Goal: Information Seeking & Learning: Learn about a topic

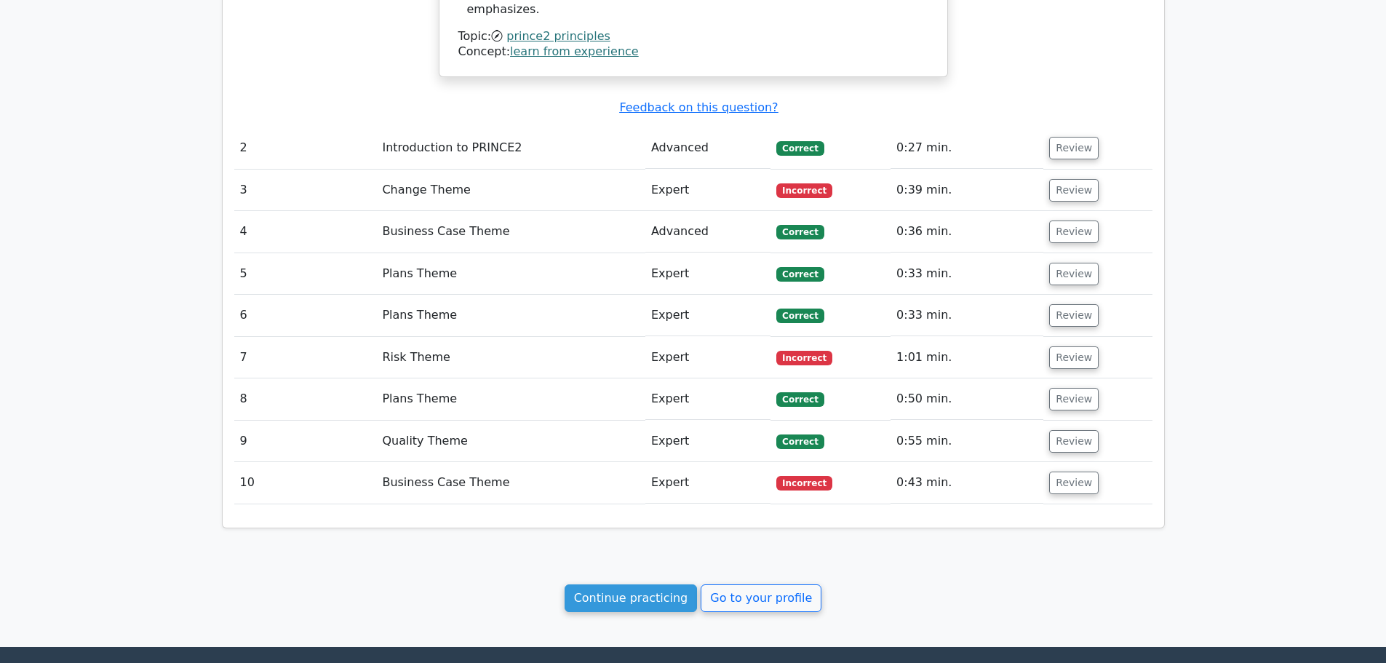
scroll to position [1711, 0]
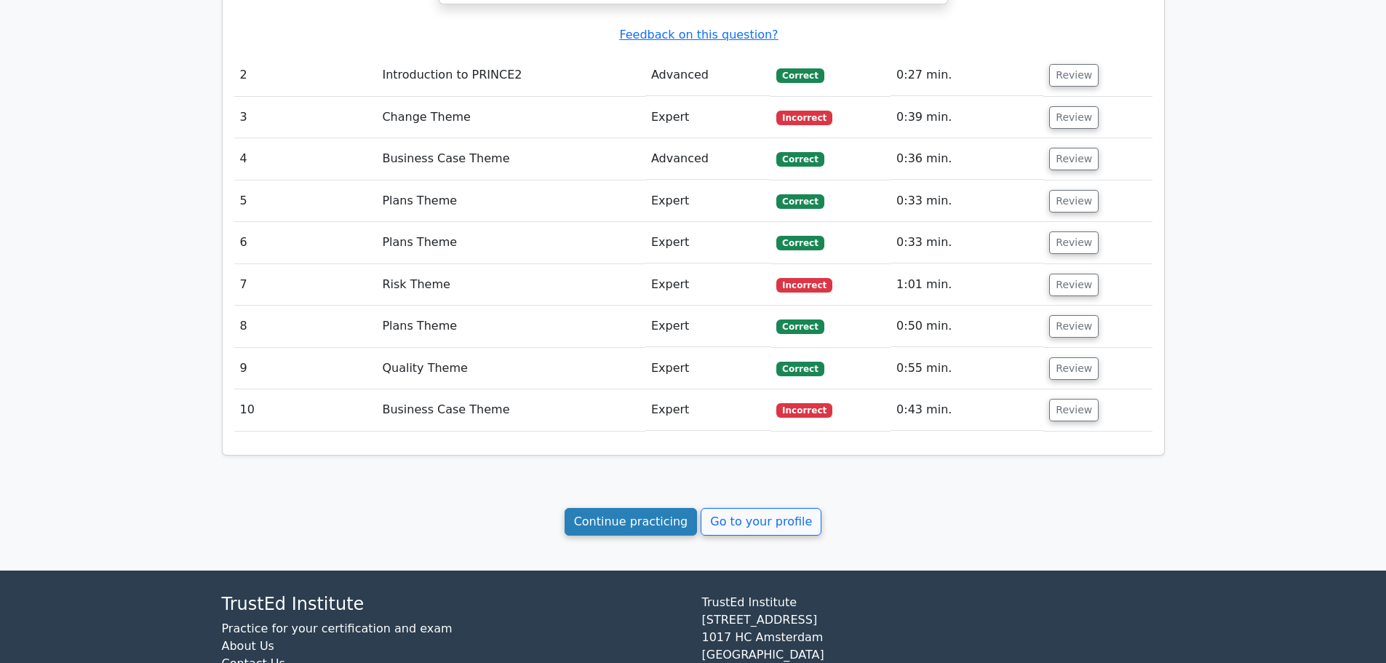
click at [630, 508] on link "Continue practicing" at bounding box center [631, 522] width 133 height 28
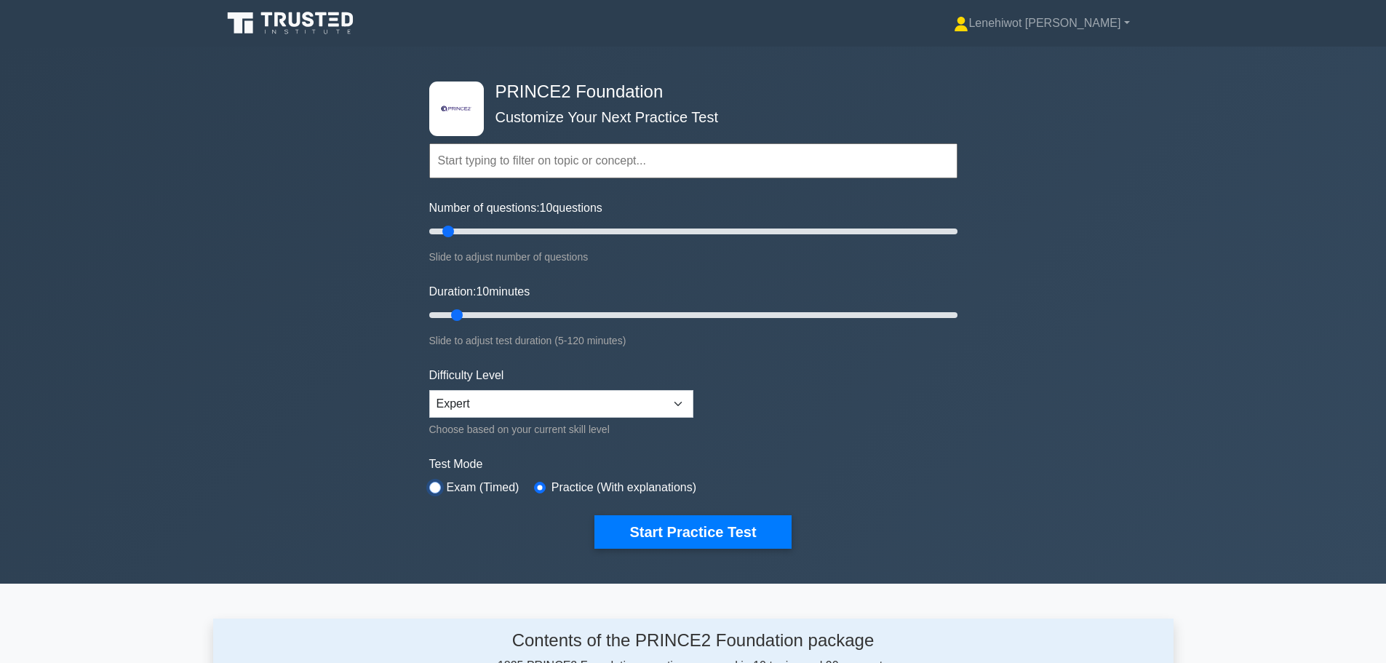
click at [435, 487] on input "radio" at bounding box center [435, 488] width 12 height 12
radio input "true"
click at [686, 524] on button "Start Practice Test" at bounding box center [693, 531] width 197 height 33
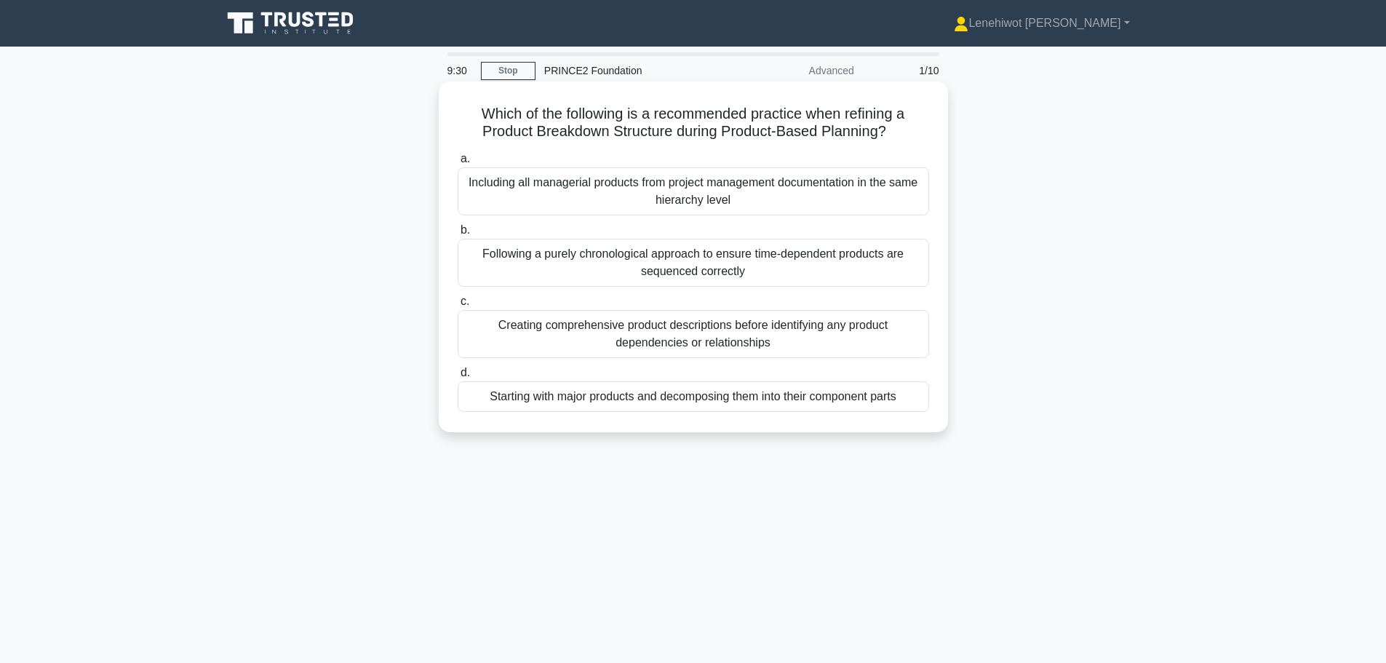
drag, startPoint x: 752, startPoint y: 347, endPoint x: 861, endPoint y: 337, distance: 109.6
click at [753, 349] on div "Creating comprehensive product descriptions before identifying any product depe…" at bounding box center [694, 334] width 472 height 48
click at [831, 350] on div "Creating comprehensive product descriptions before identifying any product depe…" at bounding box center [694, 334] width 472 height 48
click at [458, 306] on input "c. Creating comprehensive product descriptions before identifying any product d…" at bounding box center [458, 301] width 0 height 9
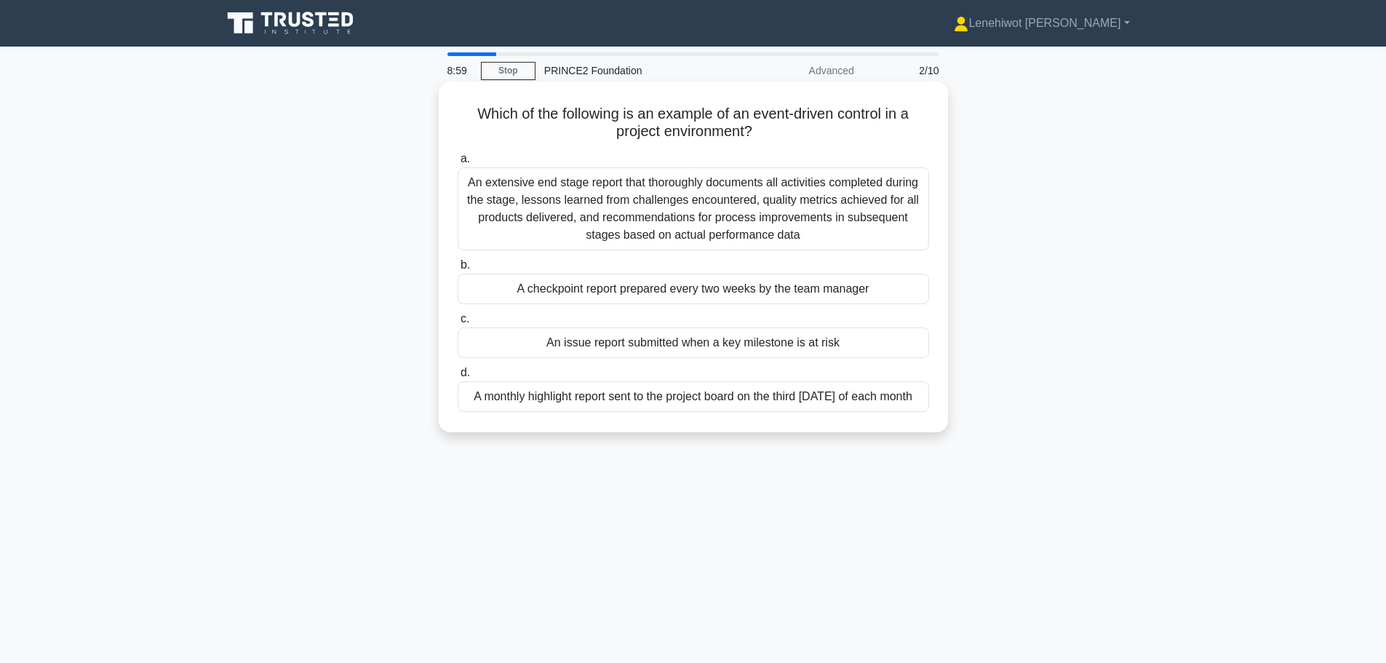
click at [643, 336] on div "An issue report submitted when a key milestone is at risk" at bounding box center [694, 343] width 472 height 31
click at [458, 324] on input "c. An issue report submitted when a key milestone is at risk" at bounding box center [458, 318] width 0 height 9
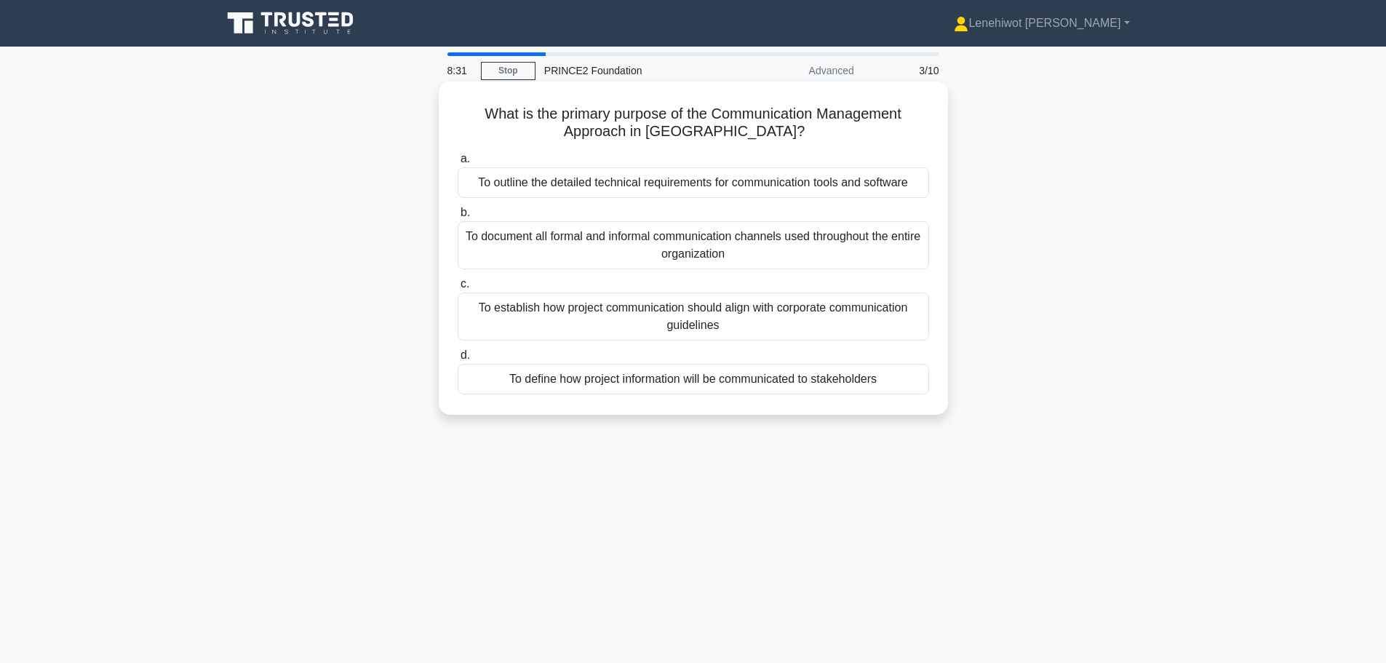
click at [740, 386] on div "To define how project information will be communicated to stakeholders" at bounding box center [694, 379] width 472 height 31
click at [458, 360] on input "d. To define how project information will be communicated to stakeholders" at bounding box center [458, 355] width 0 height 9
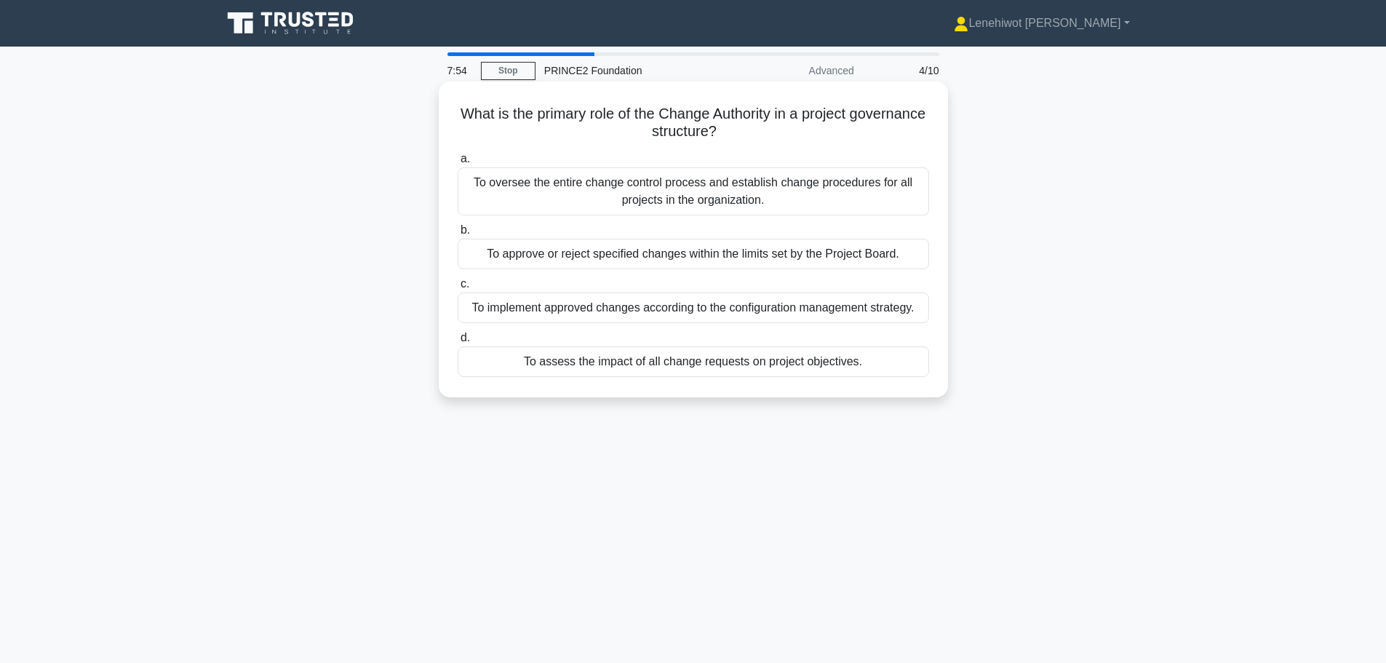
click at [697, 257] on div "To approve or reject specified changes within the limits set by the Project Boa…" at bounding box center [694, 254] width 472 height 31
click at [458, 235] on input "b. To approve or reject specified changes within the limits set by the Project …" at bounding box center [458, 230] width 0 height 9
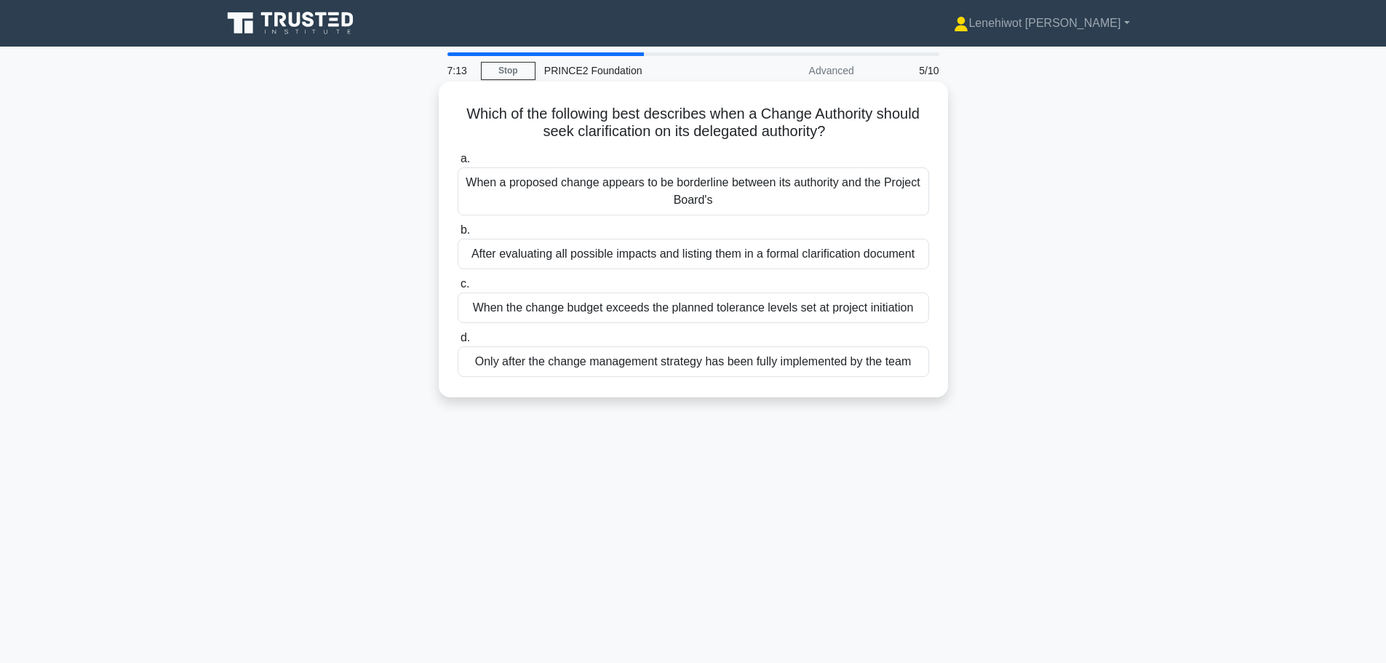
click at [659, 312] on div "When the change budget exceeds the planned tolerance levels set at project init…" at bounding box center [694, 308] width 472 height 31
click at [458, 289] on input "c. When the change budget exceeds the planned tolerance levels set at project i…" at bounding box center [458, 283] width 0 height 9
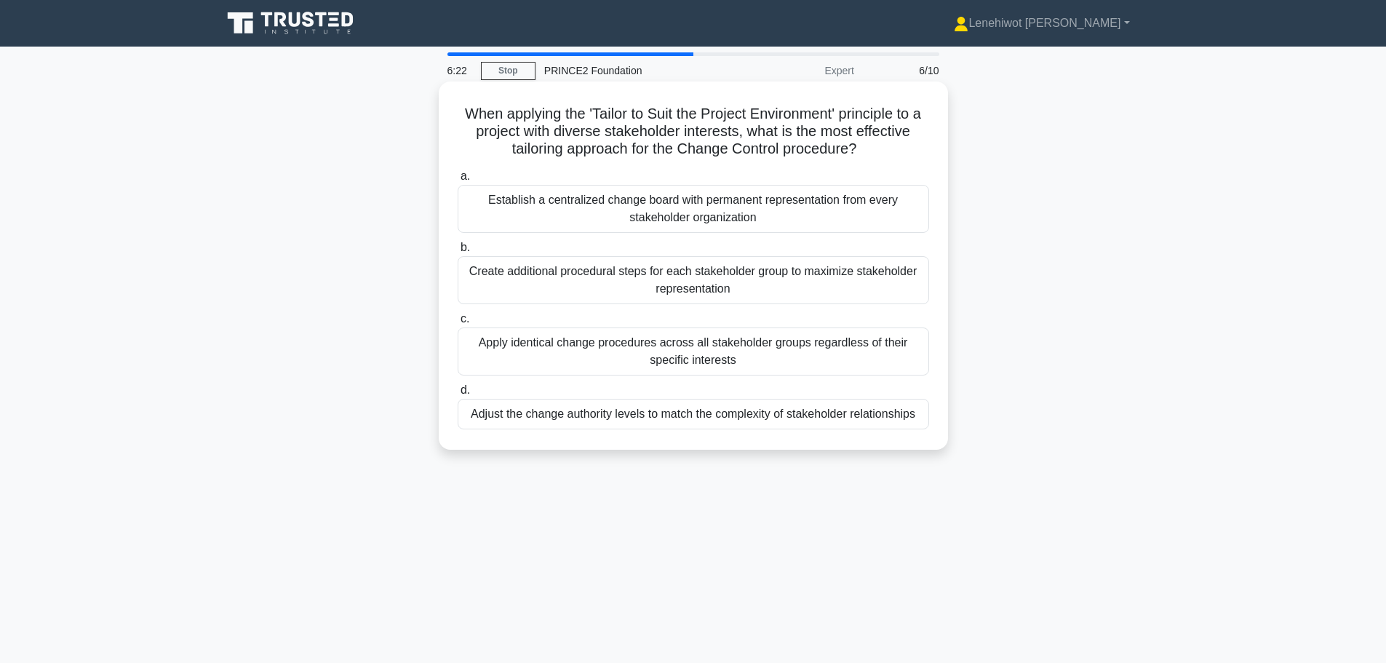
click at [759, 418] on div "Adjust the change authority levels to match the complexity of stakeholder relat…" at bounding box center [694, 414] width 472 height 31
click at [458, 395] on input "d. Adjust the change authority levels to match the complexity of stakeholder re…" at bounding box center [458, 390] width 0 height 9
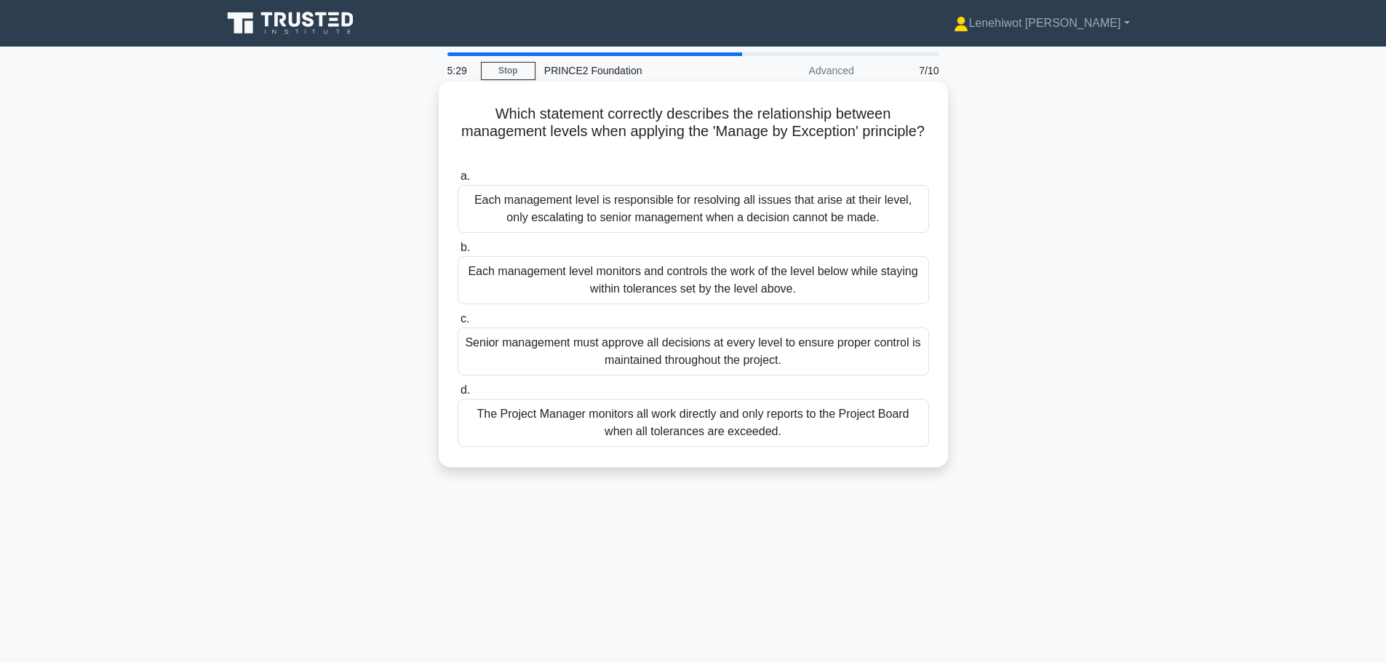
click at [599, 284] on div "Each management level monitors and controls the work of the level below while s…" at bounding box center [694, 280] width 472 height 48
click at [458, 253] on input "b. Each management level monitors and controls the work of the level below whil…" at bounding box center [458, 247] width 0 height 9
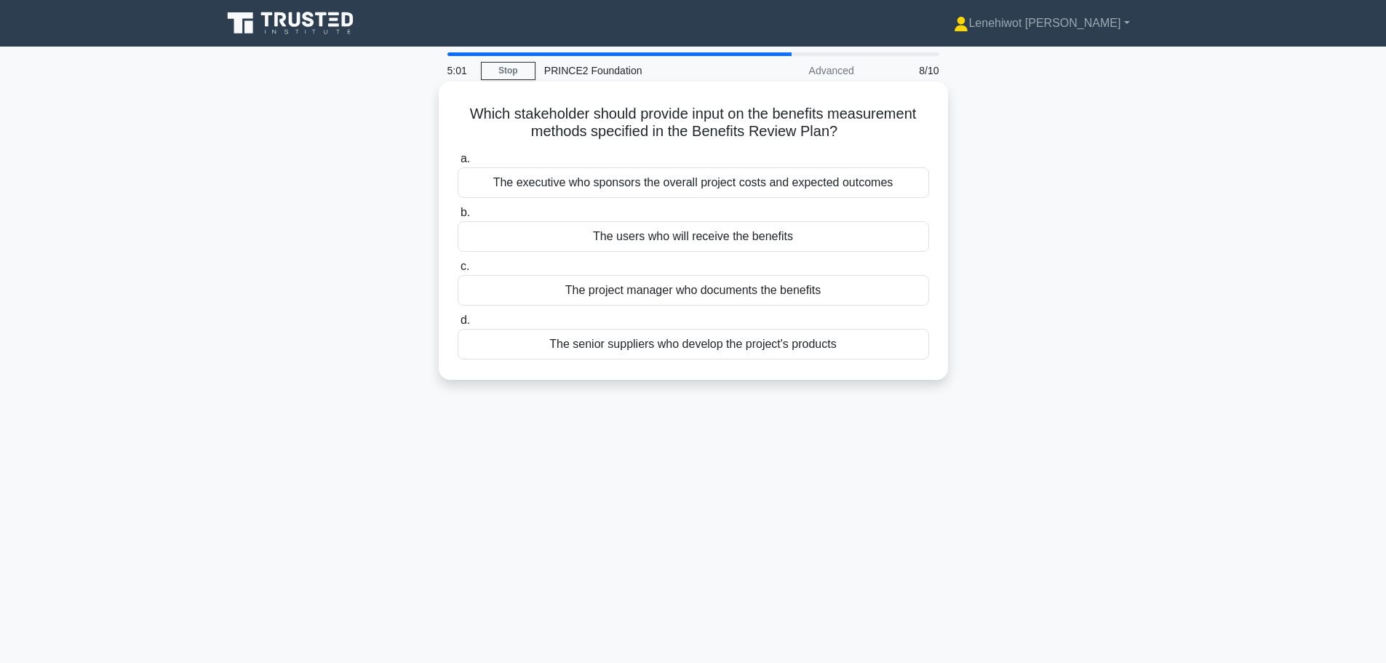
click at [787, 234] on div "The users who will receive the benefits" at bounding box center [694, 236] width 472 height 31
click at [458, 218] on input "b. The users who will receive the benefits" at bounding box center [458, 212] width 0 height 9
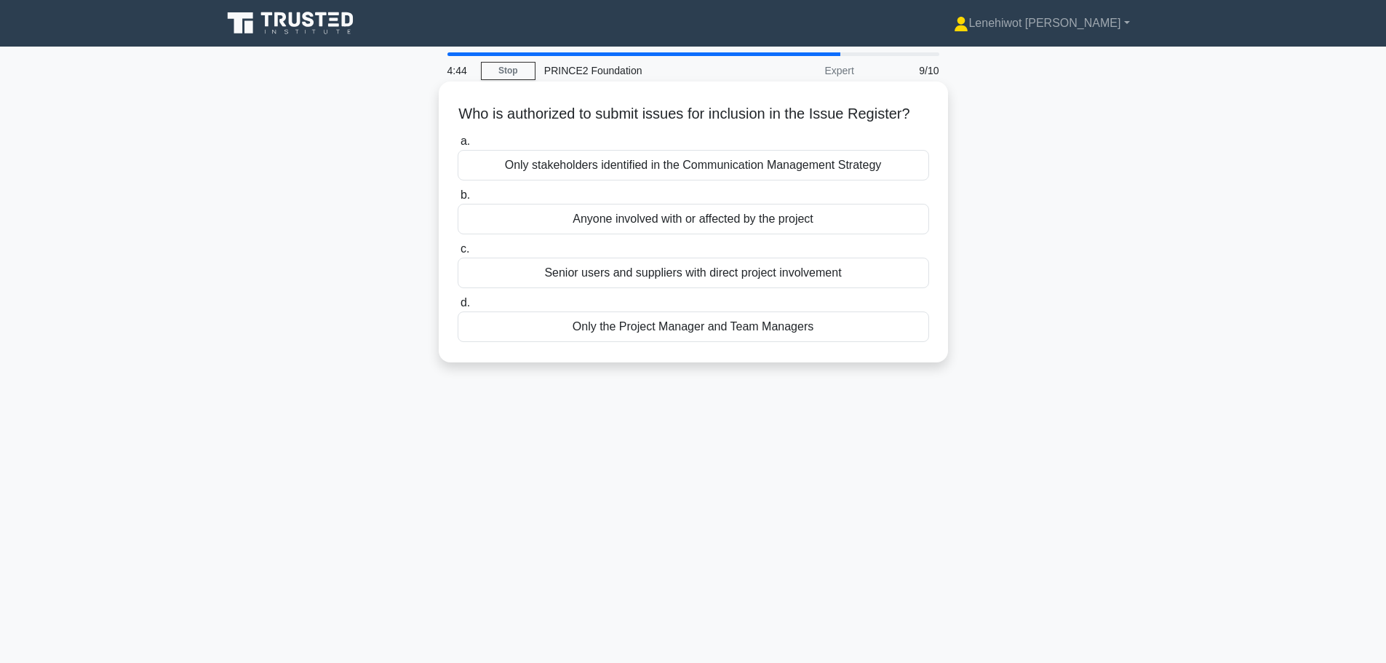
click at [787, 234] on div "Anyone involved with or affected by the project" at bounding box center [694, 219] width 472 height 31
click at [458, 200] on input "b. Anyone involved with or affected by the project" at bounding box center [458, 195] width 0 height 9
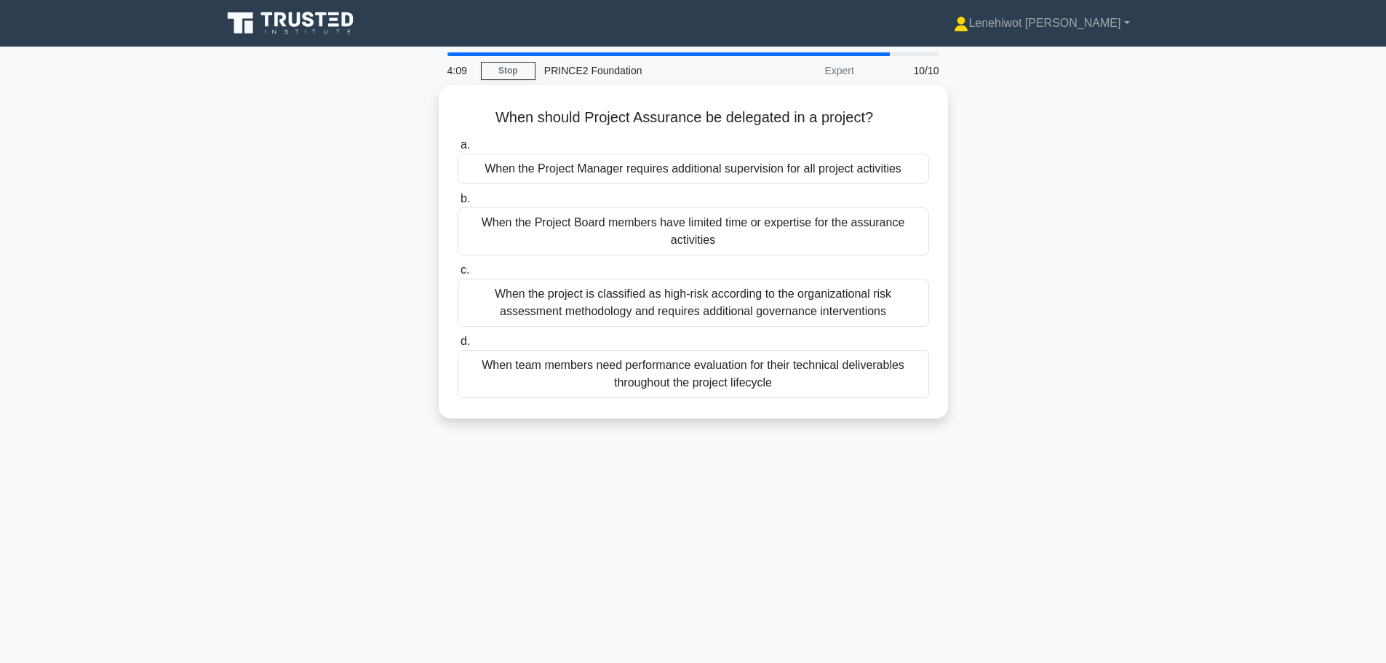
click at [787, 236] on div "When the Project Board members have limited time or expertise for the assurance…" at bounding box center [694, 231] width 472 height 48
click at [458, 204] on input "b. When the Project Board members have limited time or expertise for the assura…" at bounding box center [458, 198] width 0 height 9
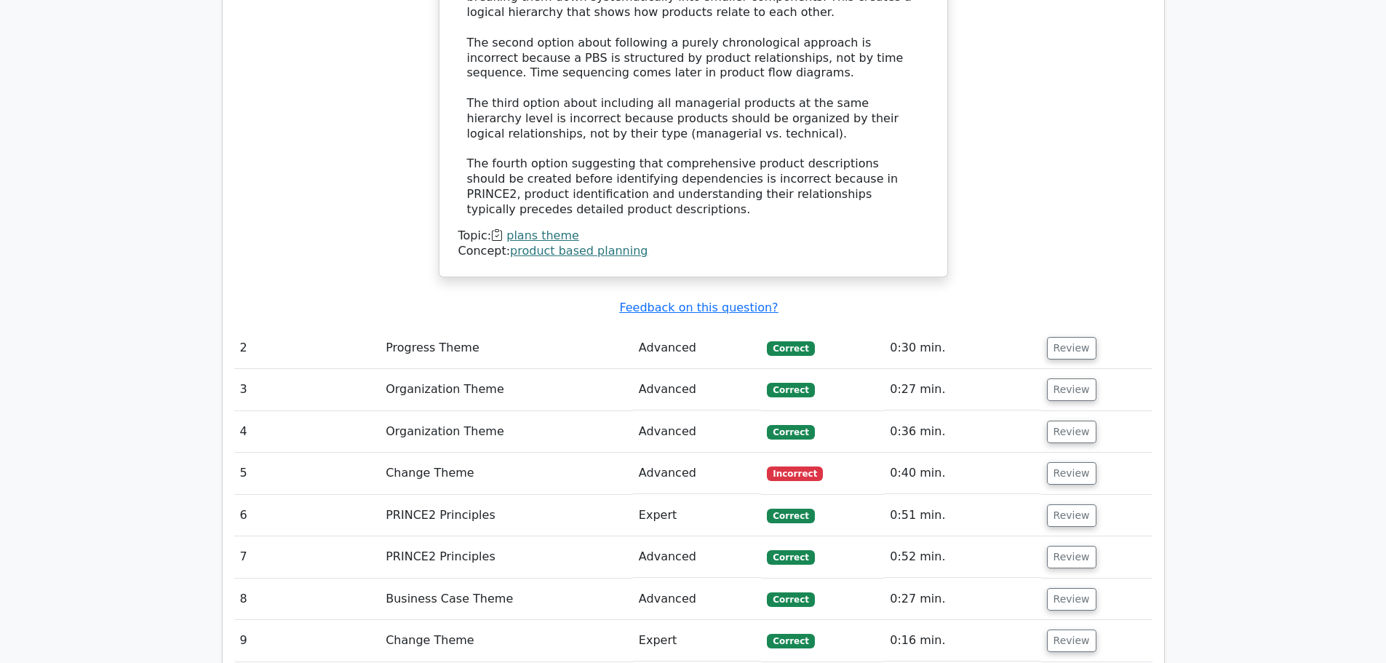
scroll to position [1456, 0]
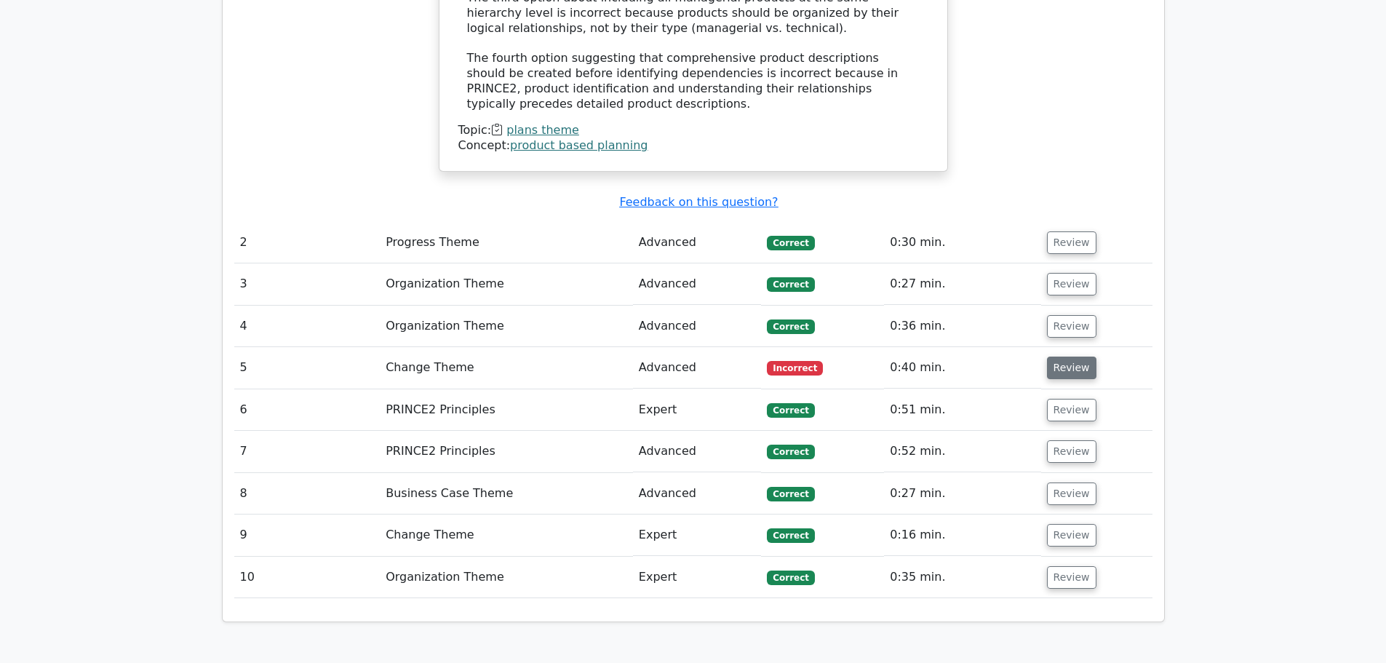
click at [1072, 357] on button "Review" at bounding box center [1071, 368] width 49 height 23
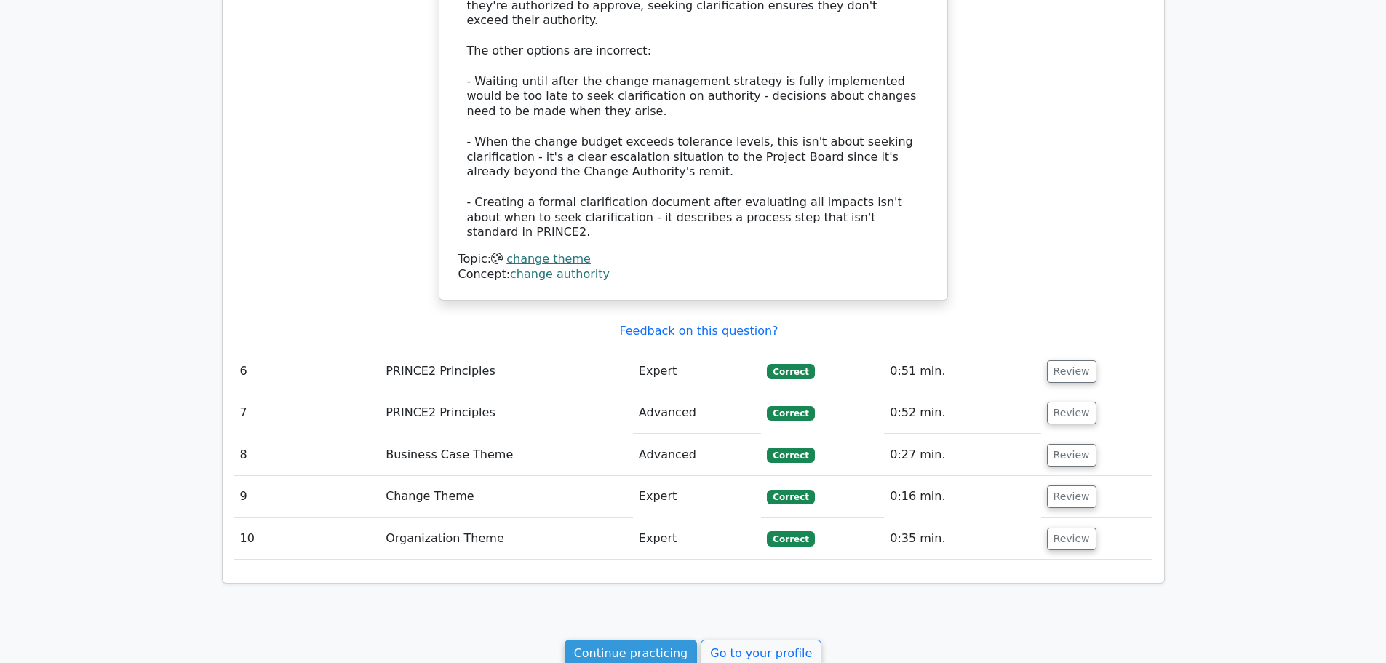
scroll to position [2329, 0]
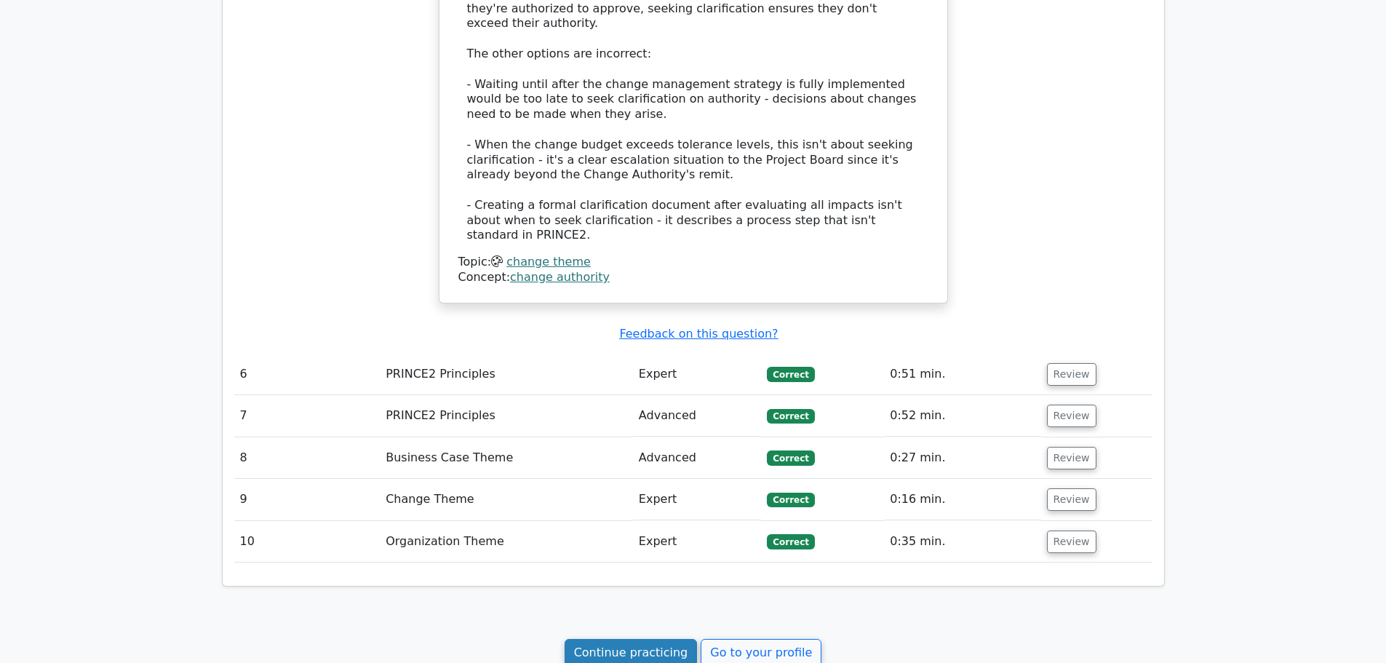
drag, startPoint x: 616, startPoint y: 554, endPoint x: 659, endPoint y: 544, distance: 43.3
click at [616, 639] on link "Continue practicing" at bounding box center [631, 653] width 133 height 28
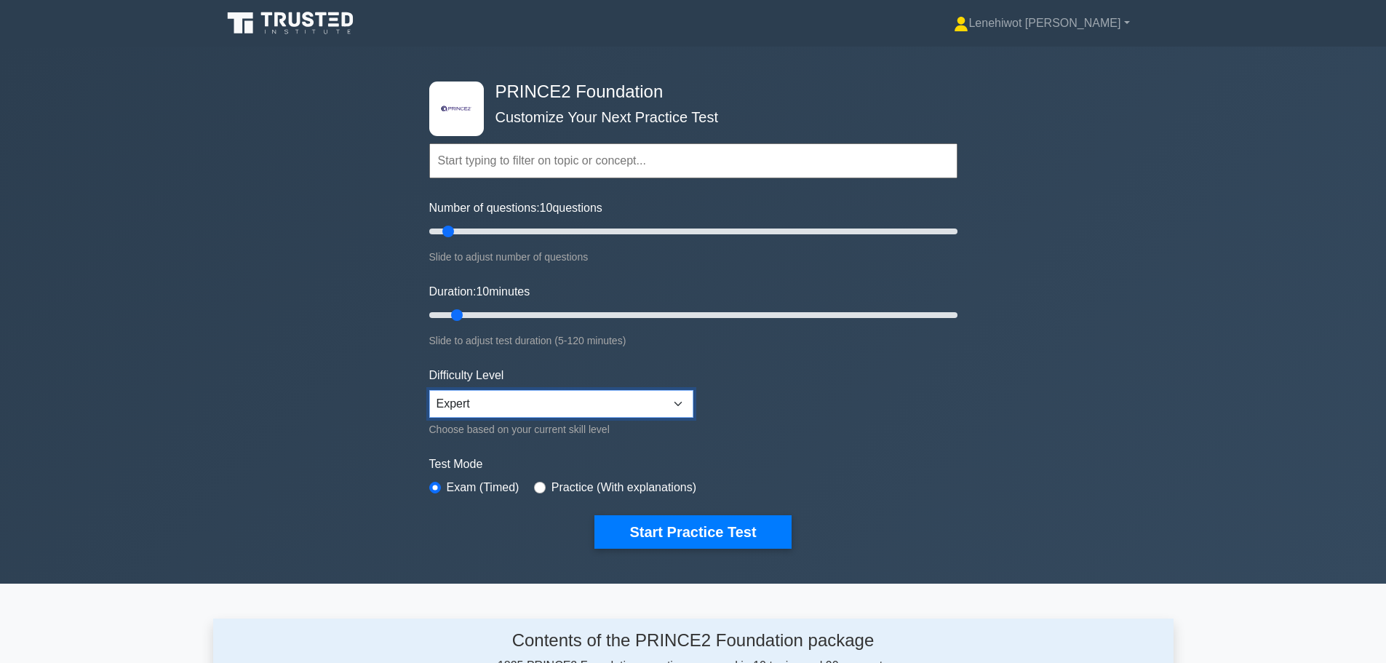
click at [630, 395] on select "Beginner Intermediate Expert" at bounding box center [561, 404] width 264 height 28
click at [429, 390] on select "Beginner Intermediate Expert" at bounding box center [561, 404] width 264 height 28
